Goal: Task Accomplishment & Management: Check status

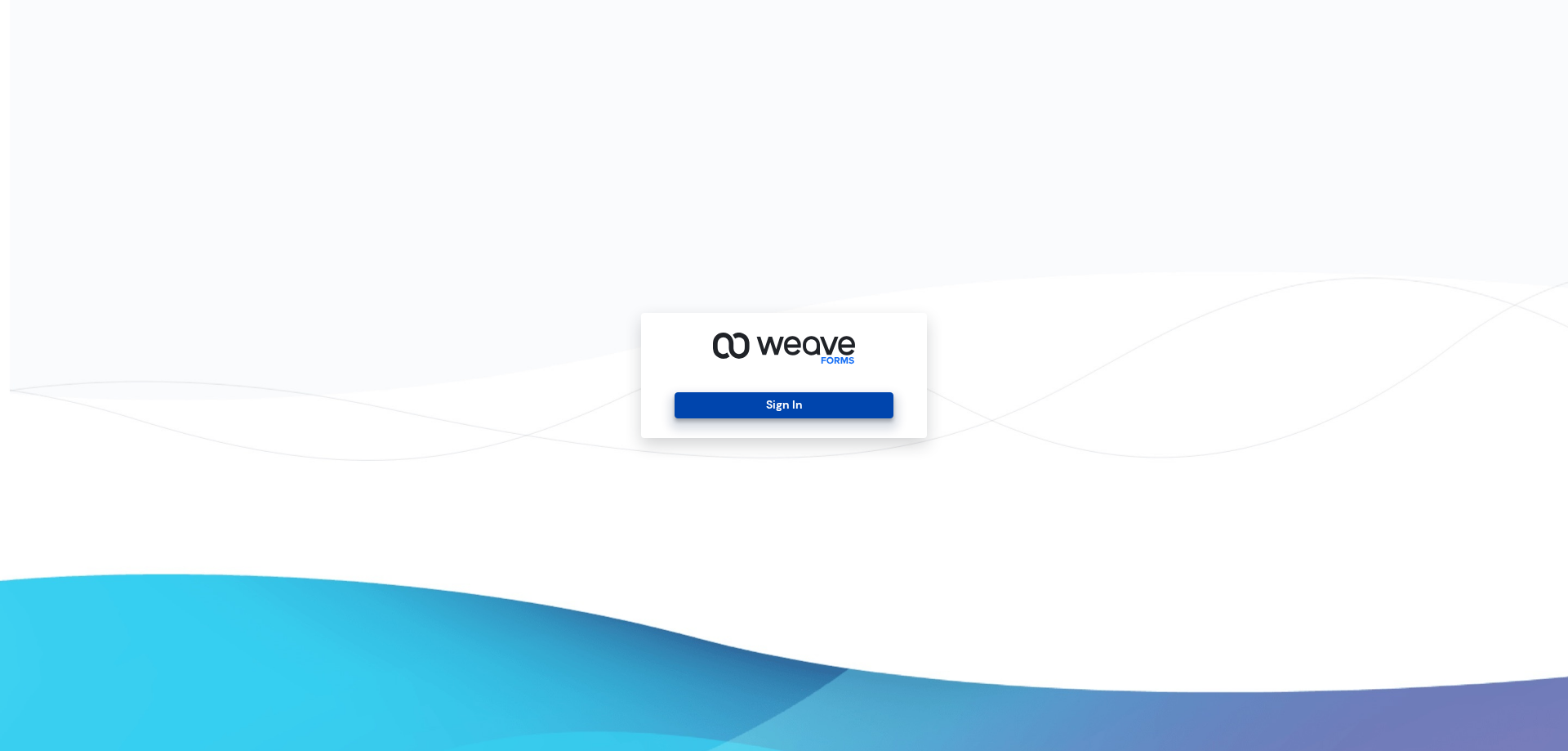
click at [749, 411] on button "Sign In" at bounding box center [783, 405] width 218 height 26
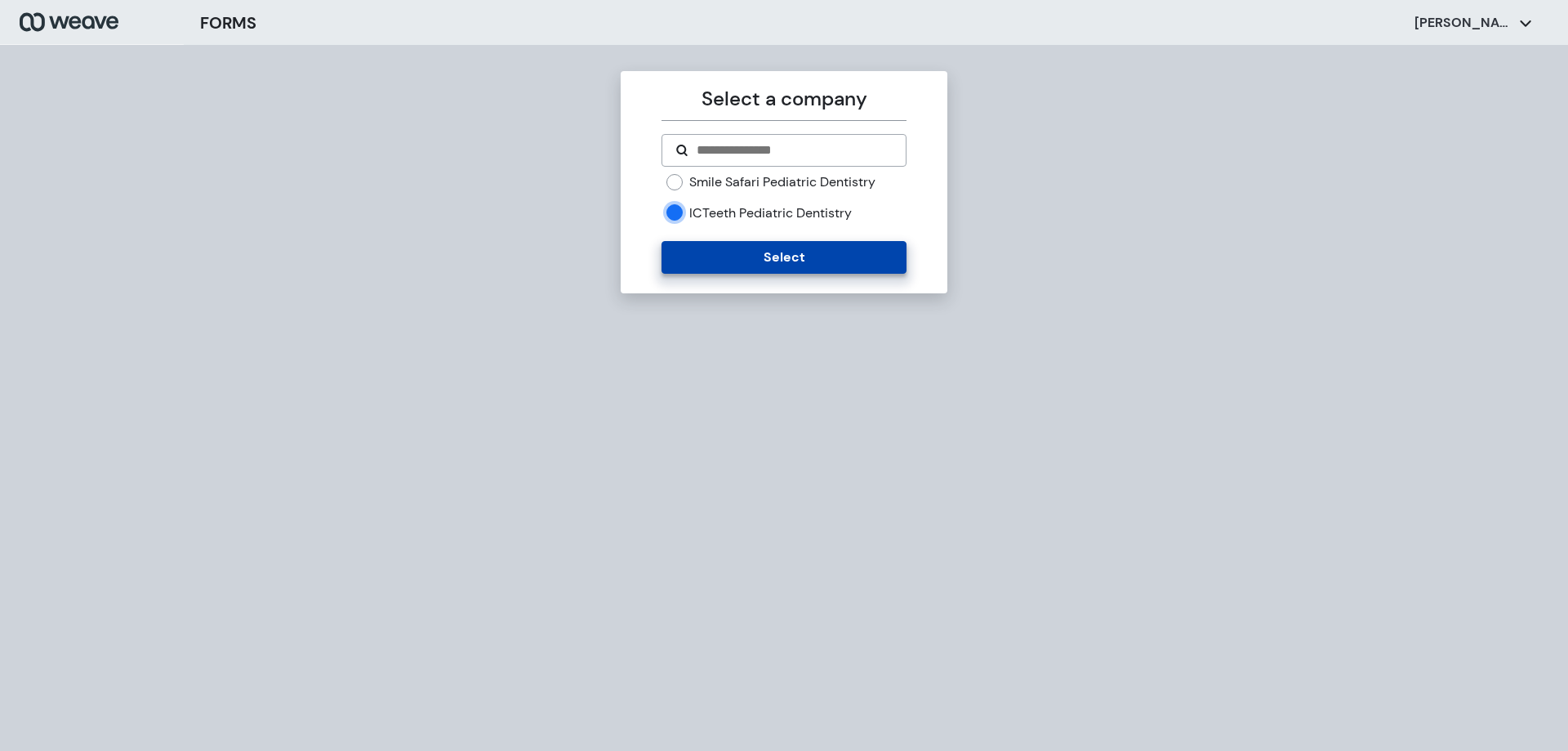
click at [704, 262] on button "Select" at bounding box center [783, 256] width 244 height 32
